Goal: Transaction & Acquisition: Download file/media

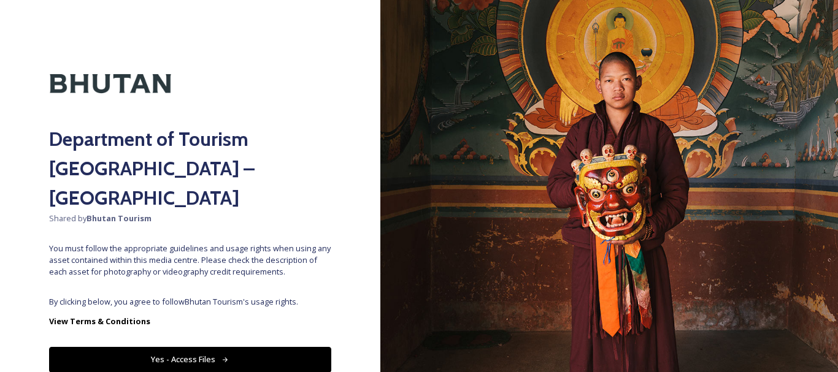
click at [197, 347] on button "Yes - Access Files" at bounding box center [190, 359] width 282 height 25
click at [159, 347] on button "Yes - Access Files" at bounding box center [190, 359] width 282 height 25
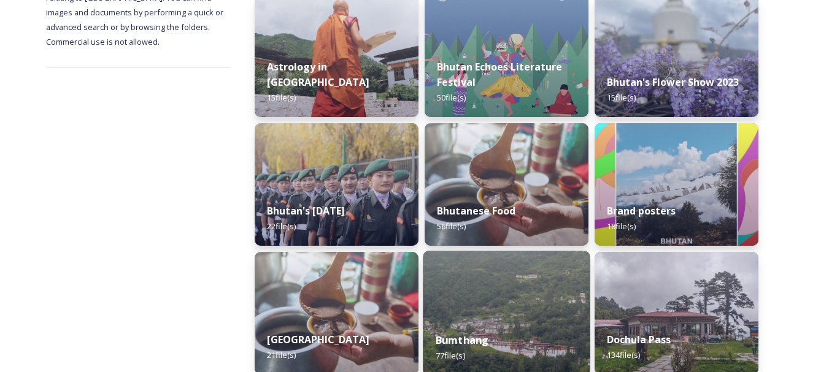
scroll to position [307, 0]
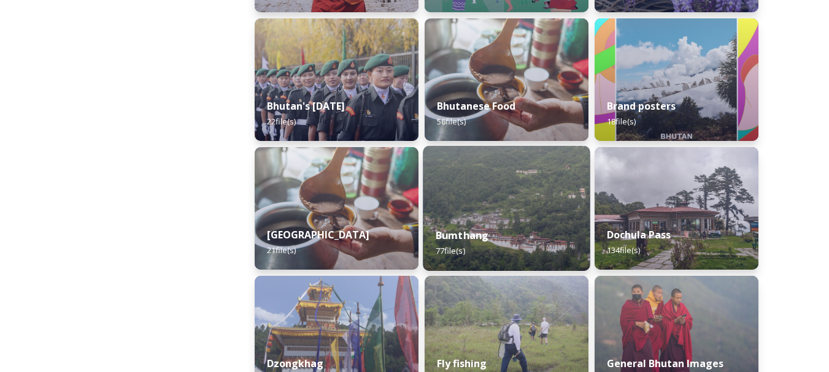
click at [488, 240] on div "Bumthang 77 file(s)" at bounding box center [506, 243] width 167 height 56
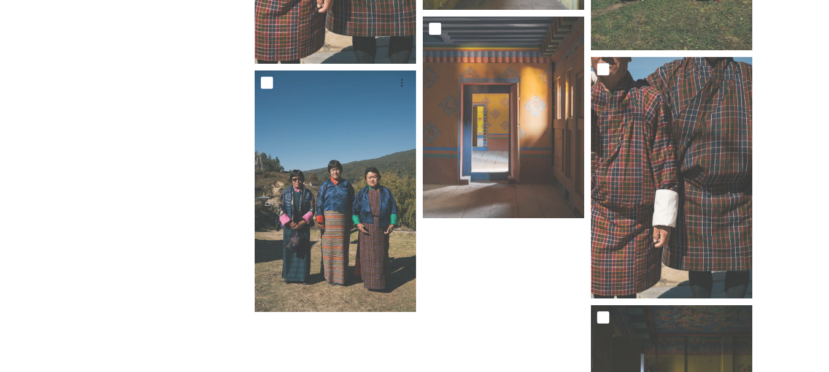
scroll to position [4533, 0]
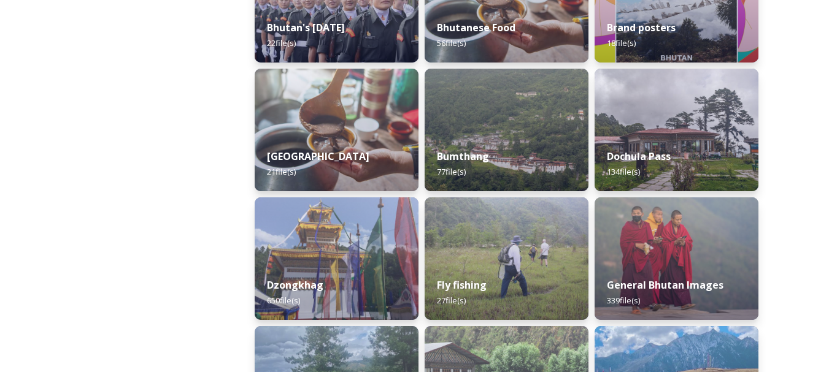
scroll to position [429, 0]
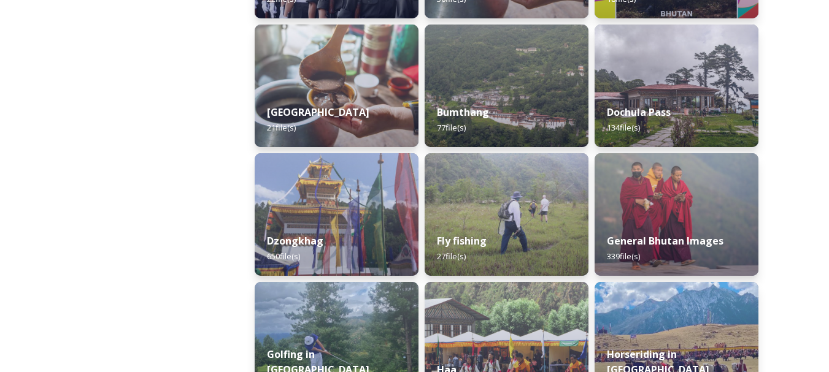
click at [354, 207] on img at bounding box center [337, 214] width 164 height 123
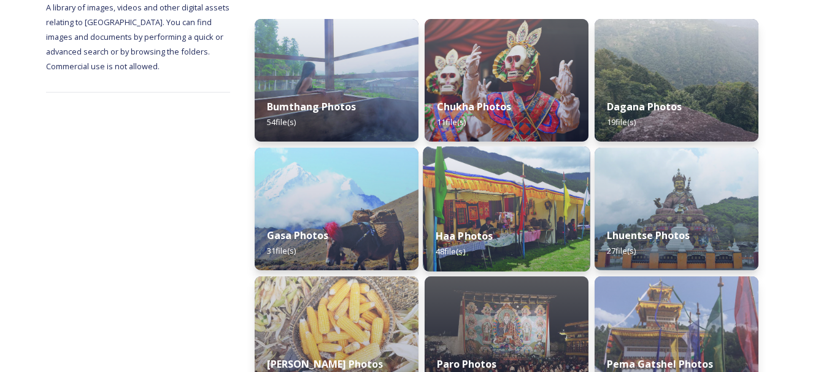
scroll to position [245, 0]
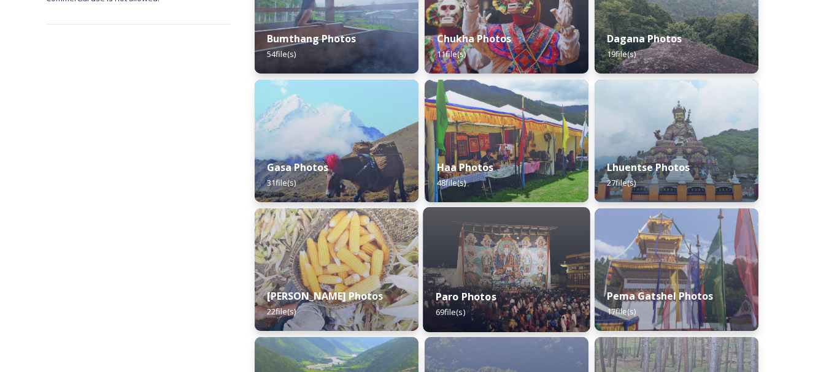
click at [539, 271] on img at bounding box center [506, 269] width 167 height 125
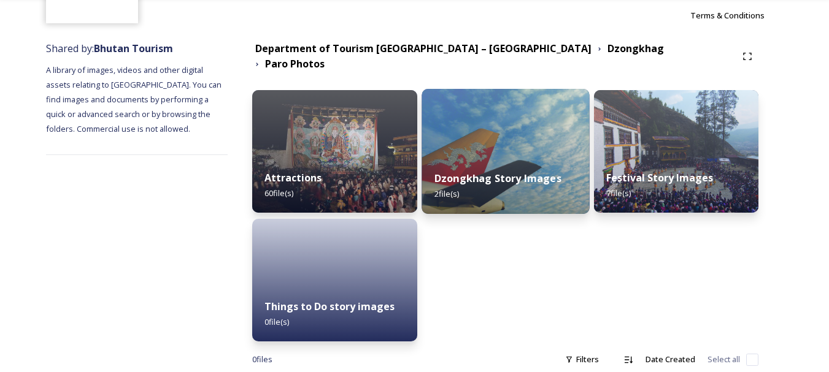
scroll to position [133, 0]
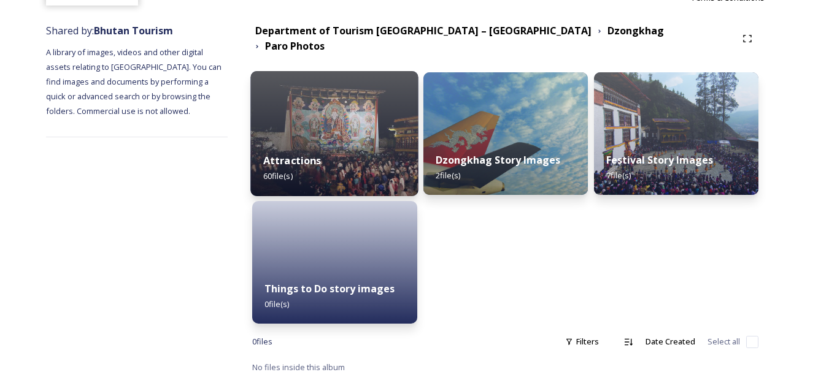
click at [309, 160] on div "Attractions 60 file(s)" at bounding box center [335, 168] width 168 height 56
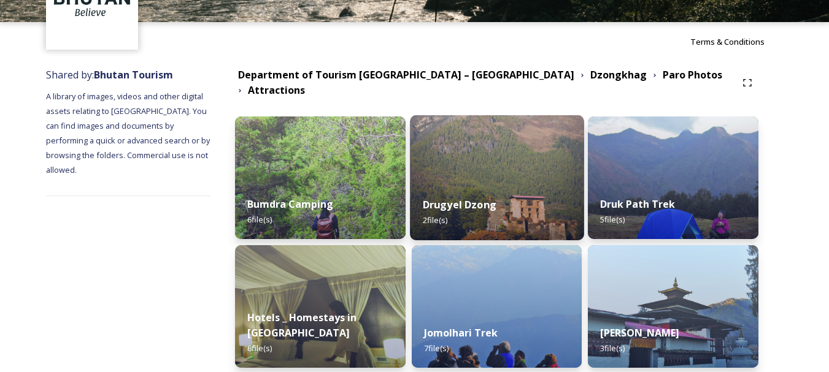
scroll to position [123, 0]
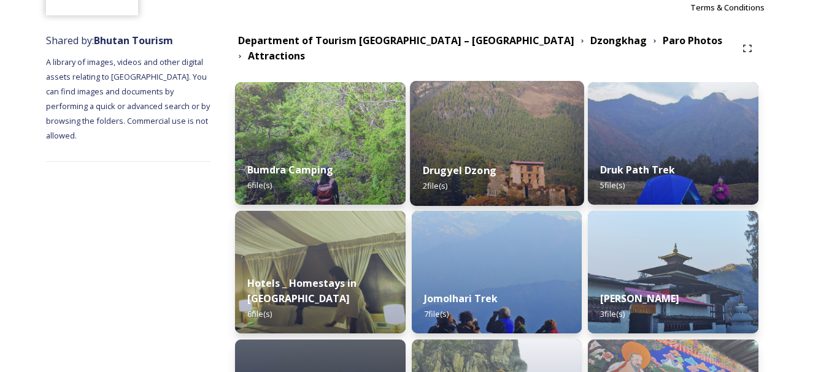
click at [520, 150] on div "Drugyel Dzong 2 file(s)" at bounding box center [497, 178] width 174 height 56
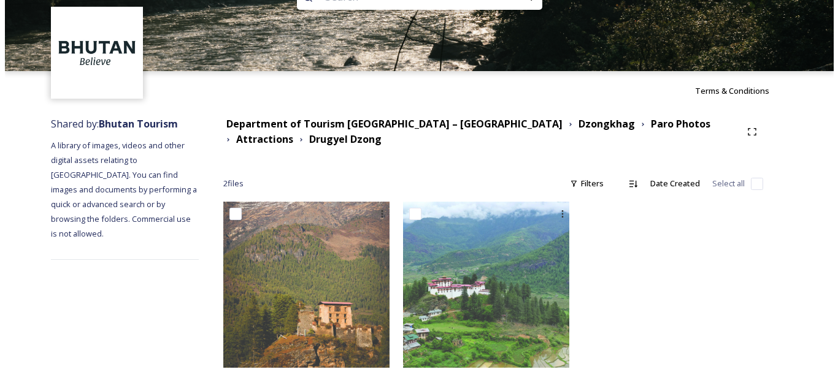
scroll to position [61, 0]
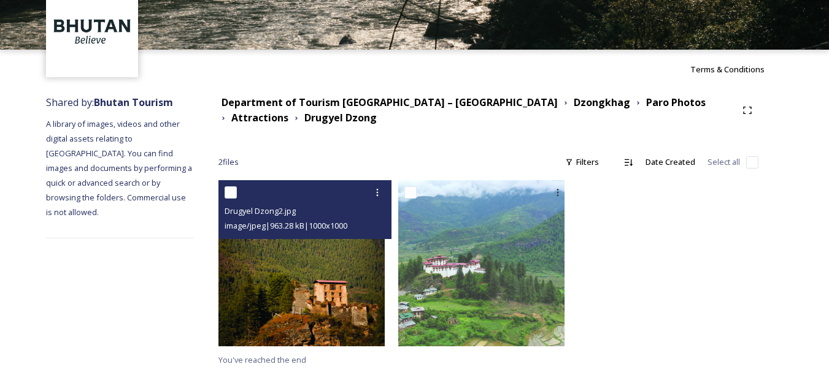
click at [302, 279] on img at bounding box center [301, 263] width 166 height 166
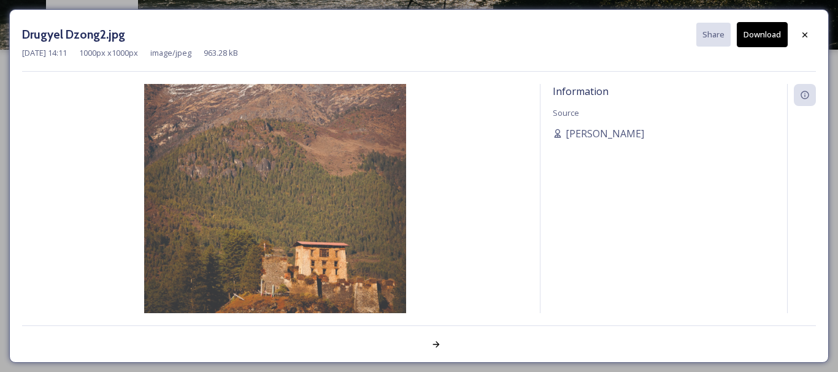
click at [767, 32] on button "Download" at bounding box center [762, 34] width 51 height 25
